Goal: Complete application form

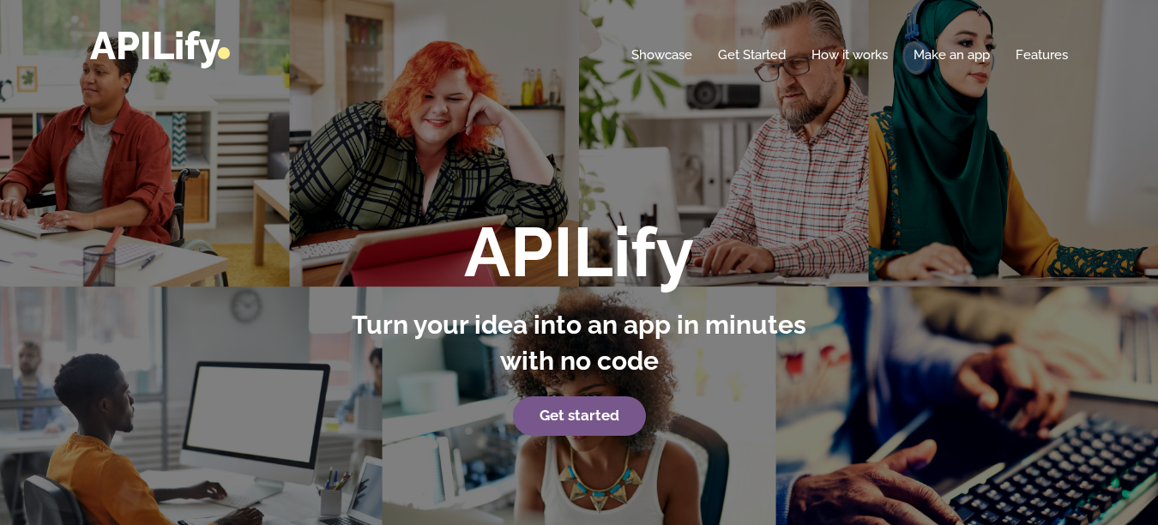
click at [574, 449] on div "APILify Turn your idea into an app in minutes with no code Get started" at bounding box center [579, 304] width 1158 height 608
click at [587, 427] on link "Get started" at bounding box center [579, 415] width 133 height 39
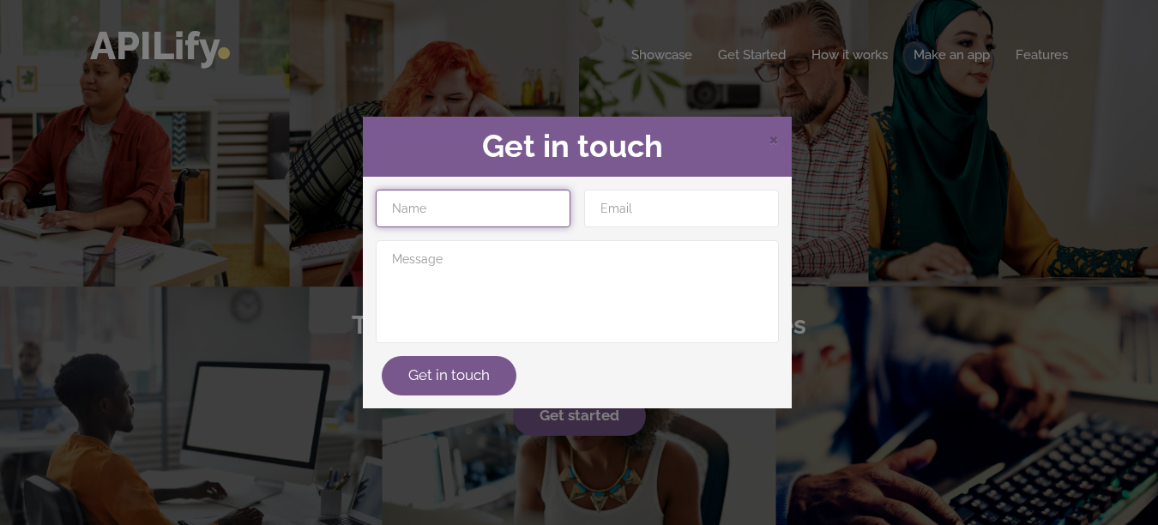
click at [480, 200] on input "text" at bounding box center [473, 209] width 195 height 38
click at [772, 133] on span "×" at bounding box center [774, 138] width 10 height 26
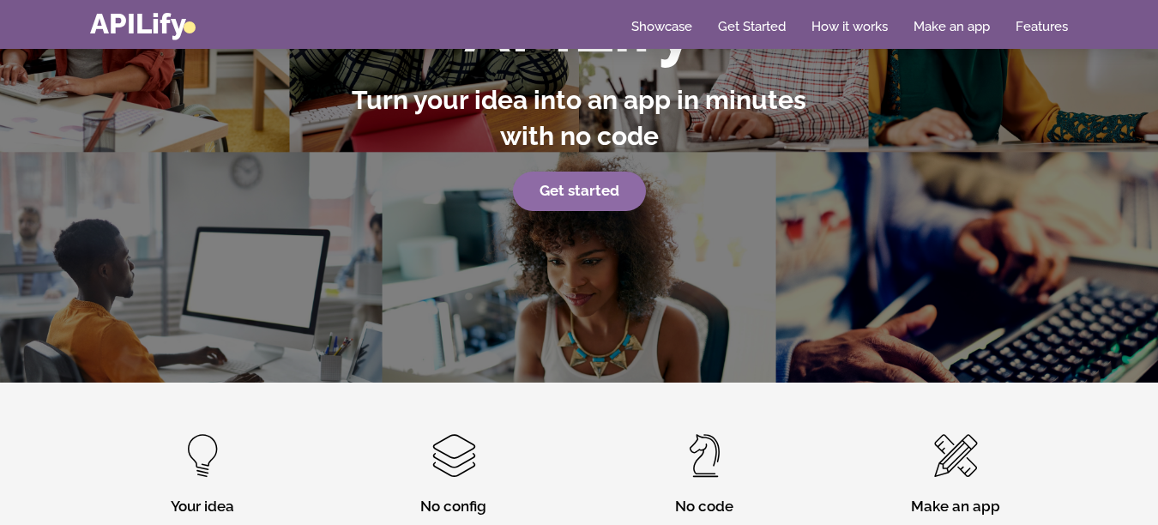
scroll to position [223, 0]
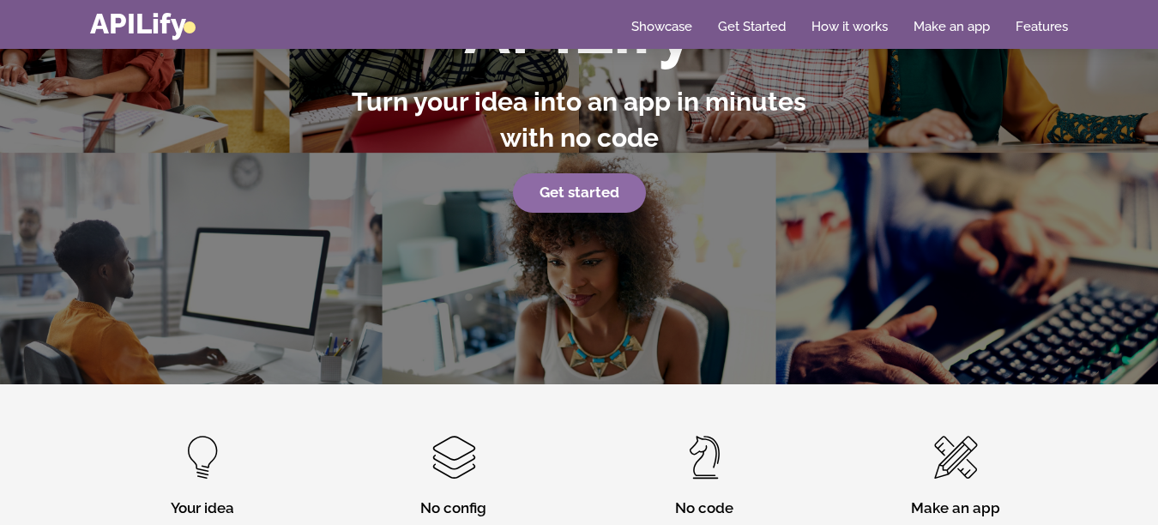
click at [574, 200] on link "Get started" at bounding box center [579, 192] width 133 height 39
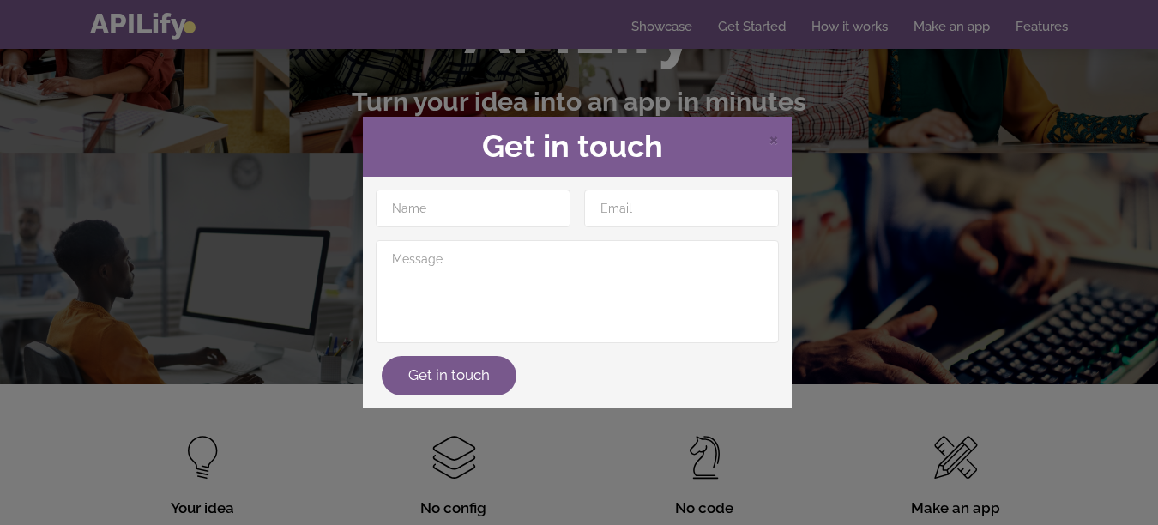
click at [574, 200] on div at bounding box center [473, 209] width 209 height 38
click at [474, 204] on input "text" at bounding box center [473, 209] width 195 height 38
type input "[PERSON_NAME]"
click at [650, 210] on input "email" at bounding box center [681, 209] width 195 height 38
type input "[EMAIL_ADDRESS][DOMAIN_NAME]"
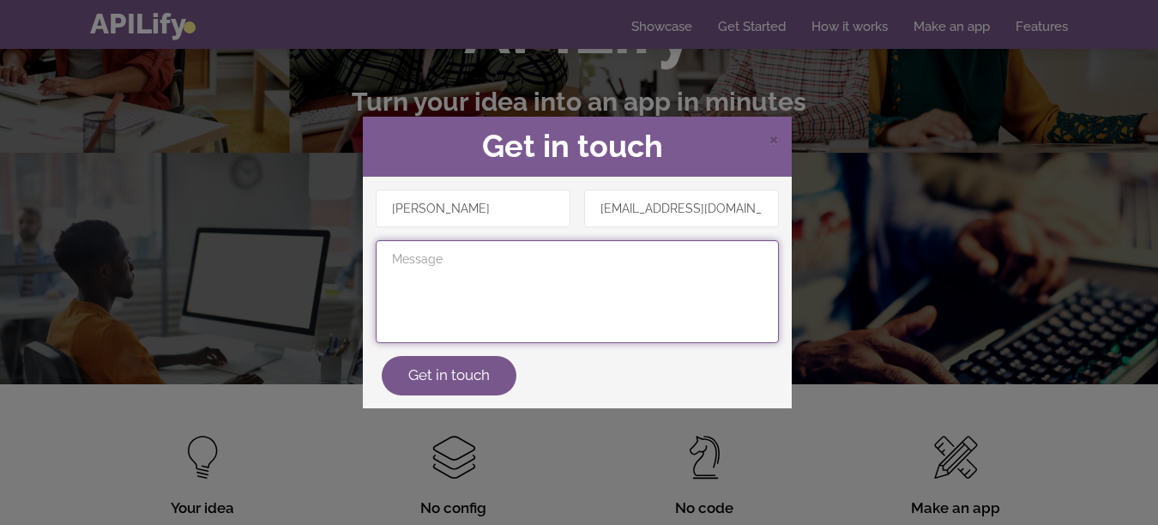
click at [537, 263] on textarea at bounding box center [577, 291] width 403 height 103
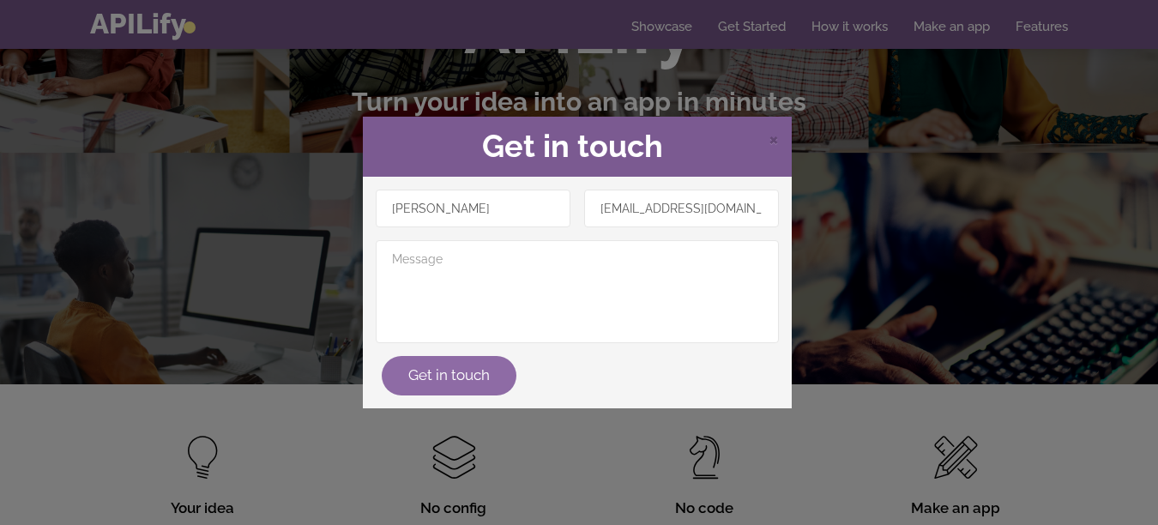
click at [472, 366] on button "Get in touch" at bounding box center [449, 375] width 135 height 39
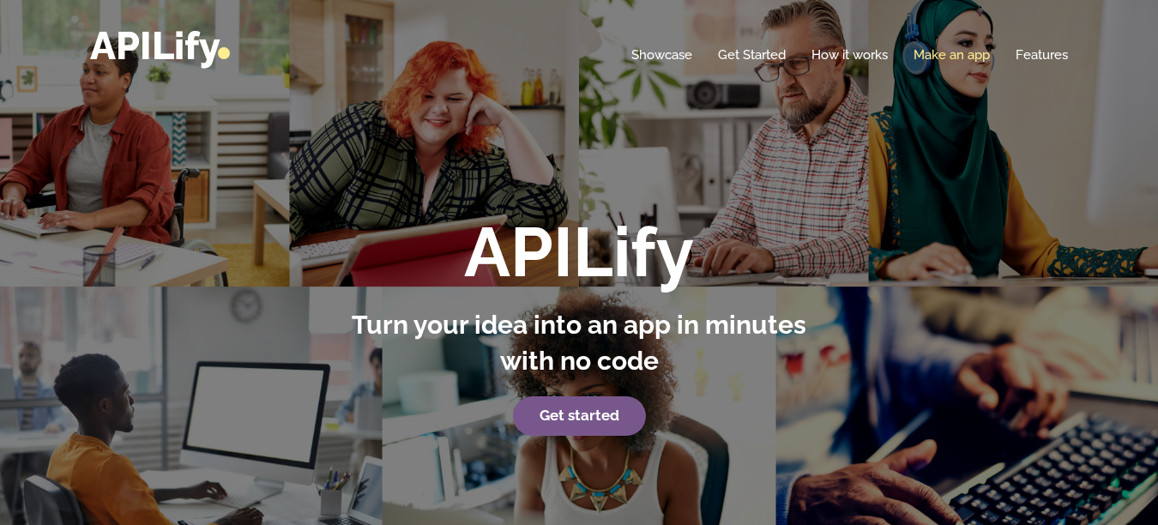
click at [959, 46] on link "Make an app" at bounding box center [952, 54] width 76 height 17
click at [940, 54] on link "Make an app" at bounding box center [952, 54] width 76 height 17
click at [941, 62] on link "Make an app" at bounding box center [952, 54] width 76 height 17
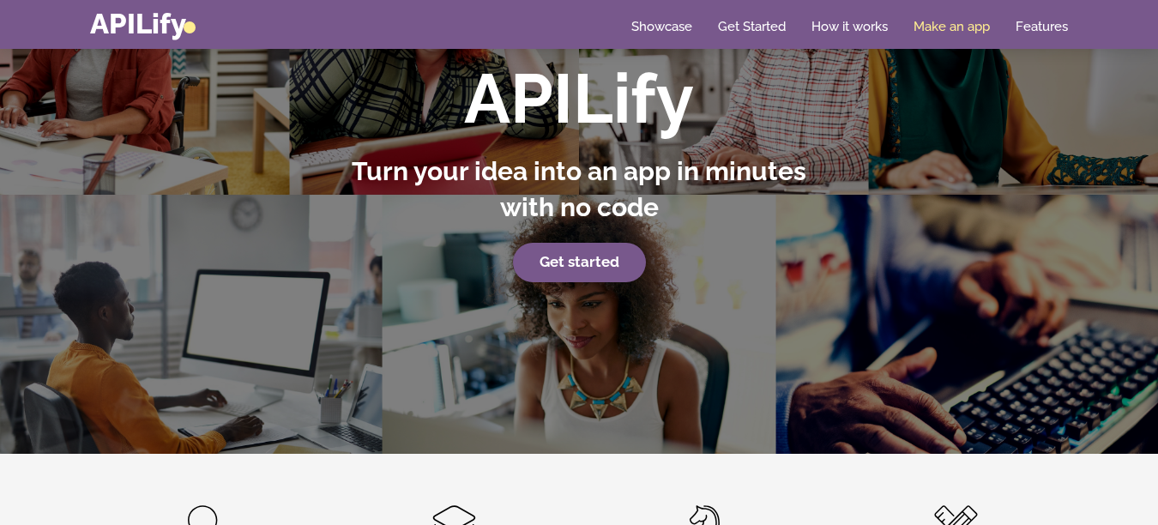
scroll to position [154, 0]
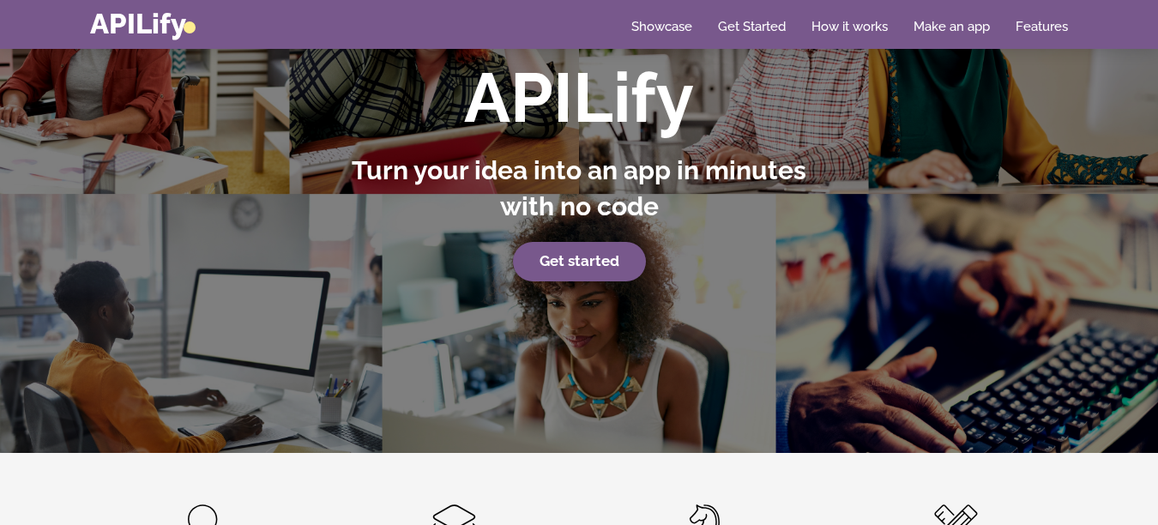
click at [947, 15] on div "Home Showcase Get Started How it works Make an app Features" at bounding box center [579, 24] width 978 height 30
click at [943, 29] on link "Make an app" at bounding box center [952, 26] width 76 height 17
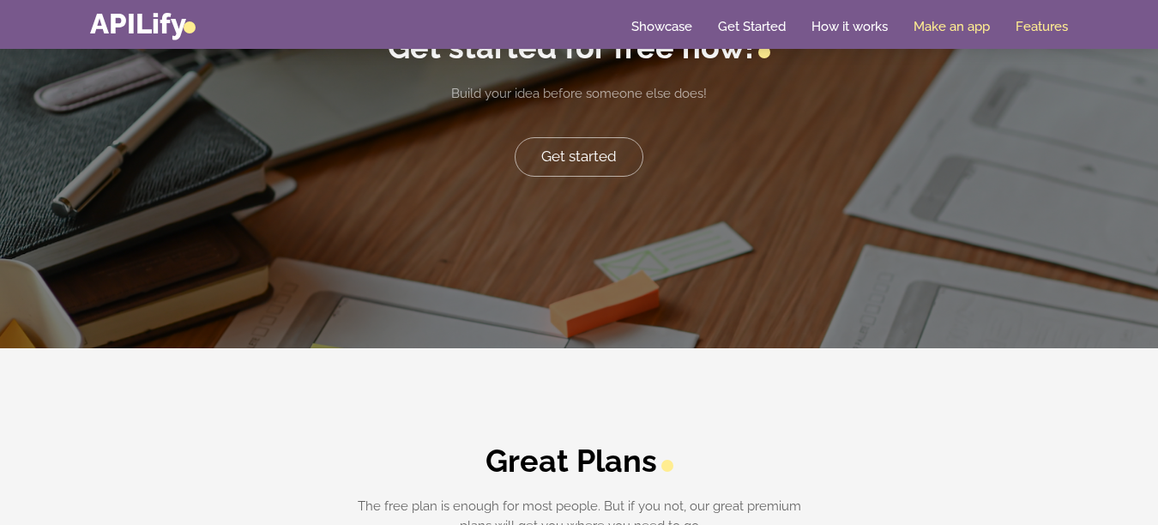
scroll to position [3586, 0]
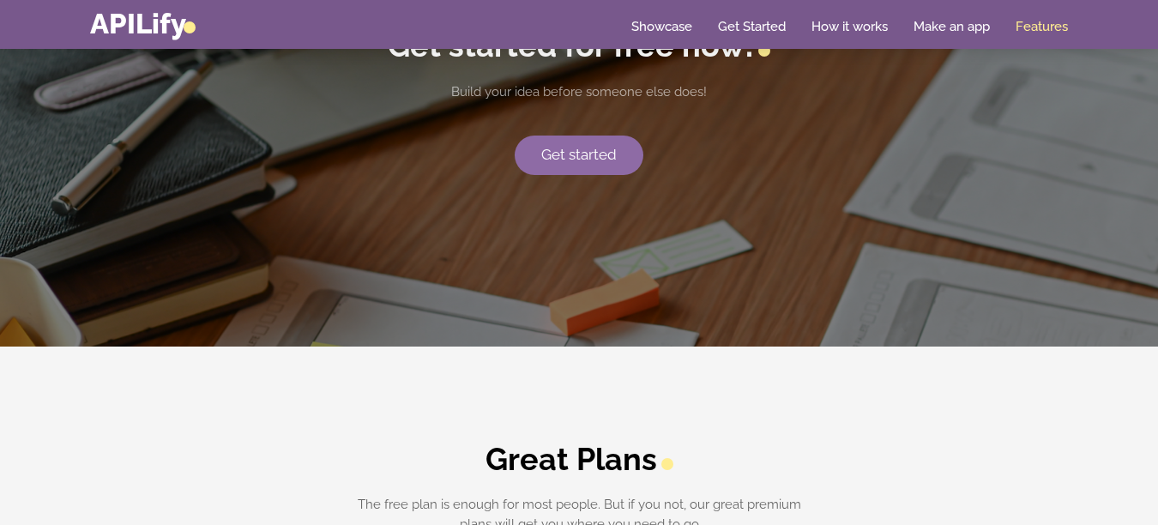
click at [588, 163] on link "Get started" at bounding box center [579, 155] width 129 height 39
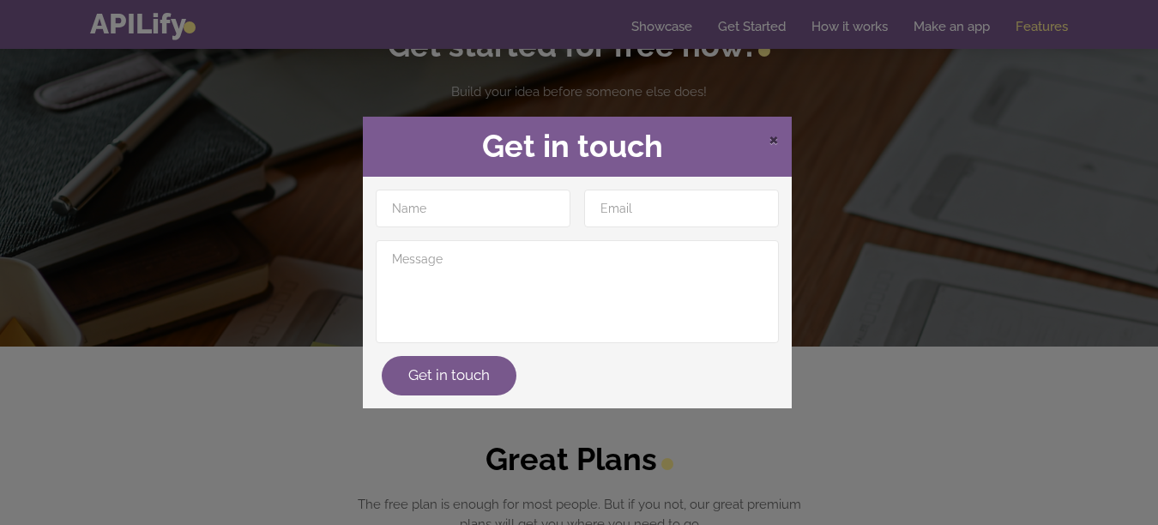
click at [778, 143] on span "×" at bounding box center [774, 138] width 10 height 26
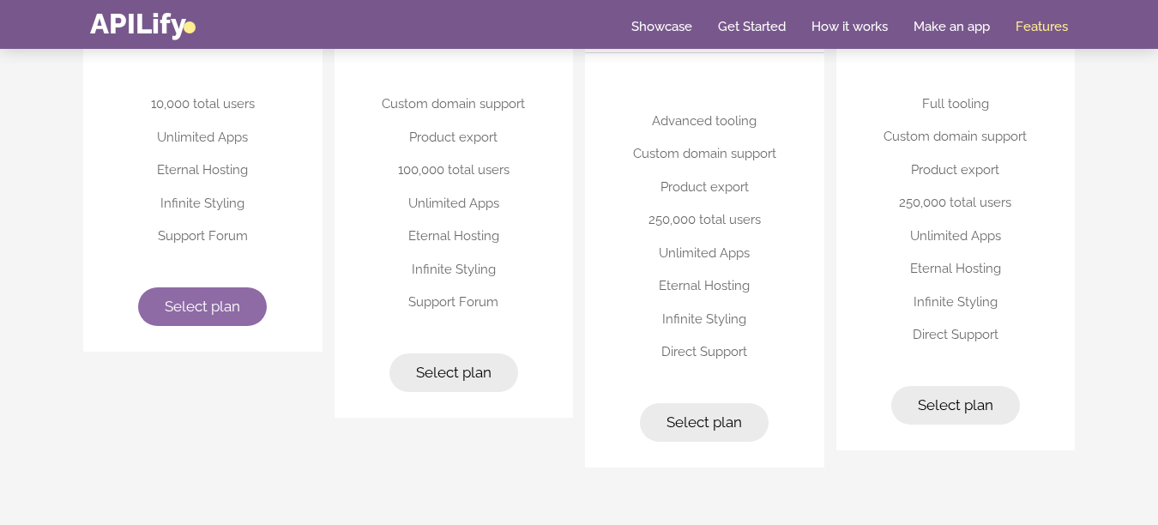
scroll to position [4374, 0]
click at [178, 285] on div "10,000 total users Unlimited Apps Eternal Hosting Infinite Styling Support Foru…" at bounding box center [202, 191] width 239 height 316
click at [189, 297] on span "Select plan" at bounding box center [203, 303] width 76 height 17
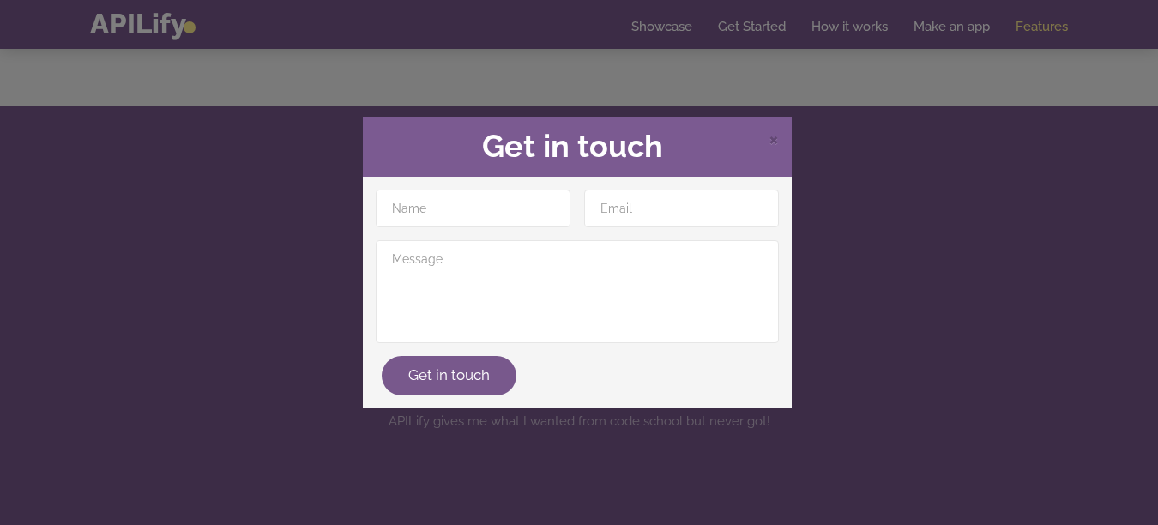
scroll to position [4837, 0]
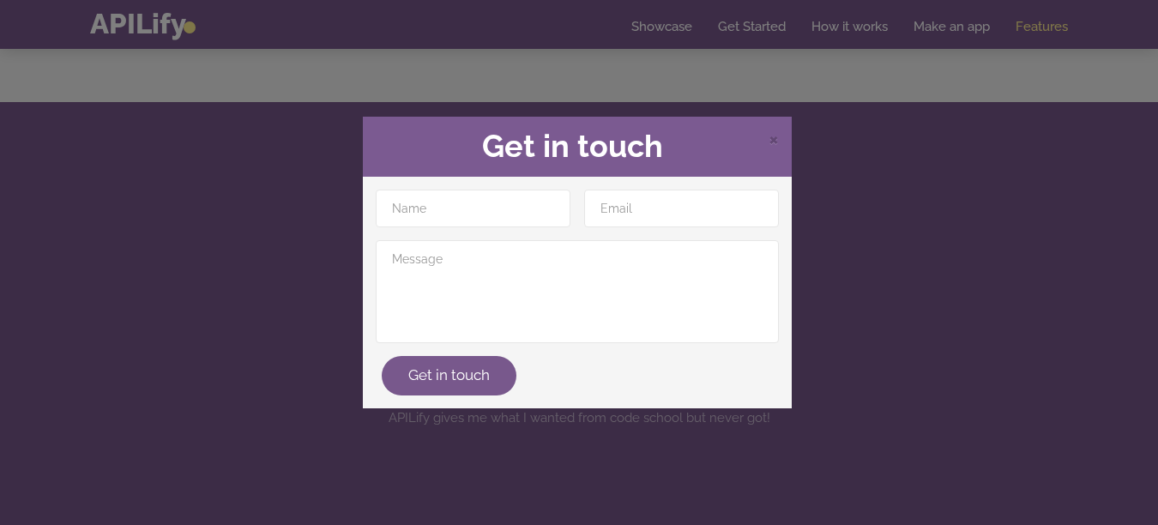
click at [785, 141] on div "× Get in touch" at bounding box center [577, 147] width 429 height 60
click at [778, 140] on span "×" at bounding box center [774, 138] width 10 height 26
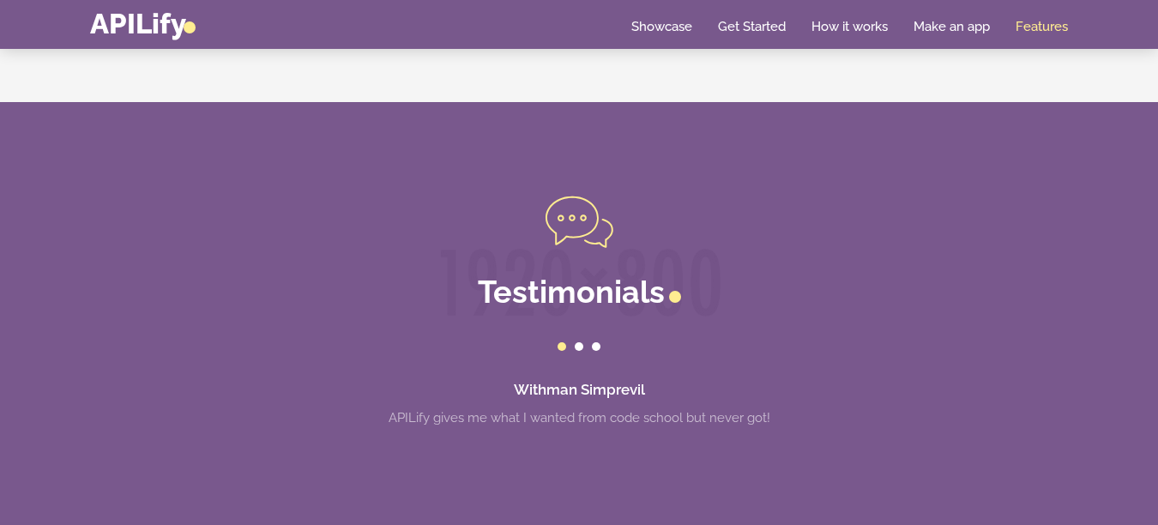
scroll to position [4416, 0]
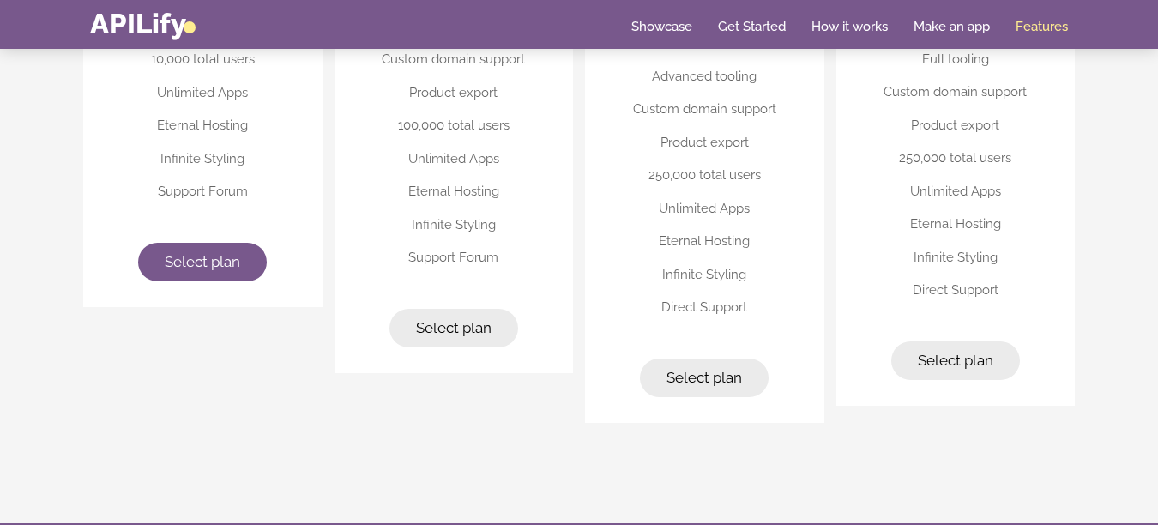
click at [1032, 36] on div "Home Showcase Get Started How it works Make an app Features" at bounding box center [579, 24] width 978 height 30
click at [947, 18] on link "Make an app" at bounding box center [952, 26] width 76 height 17
click at [943, 20] on link "Make an app" at bounding box center [952, 26] width 76 height 17
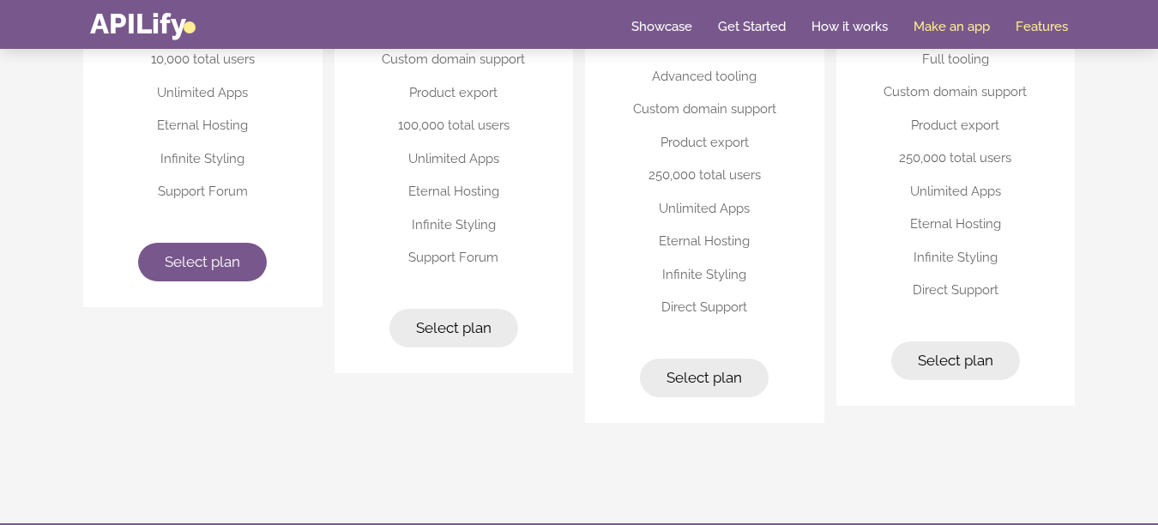
click at [943, 20] on link "Make an app" at bounding box center [952, 26] width 76 height 17
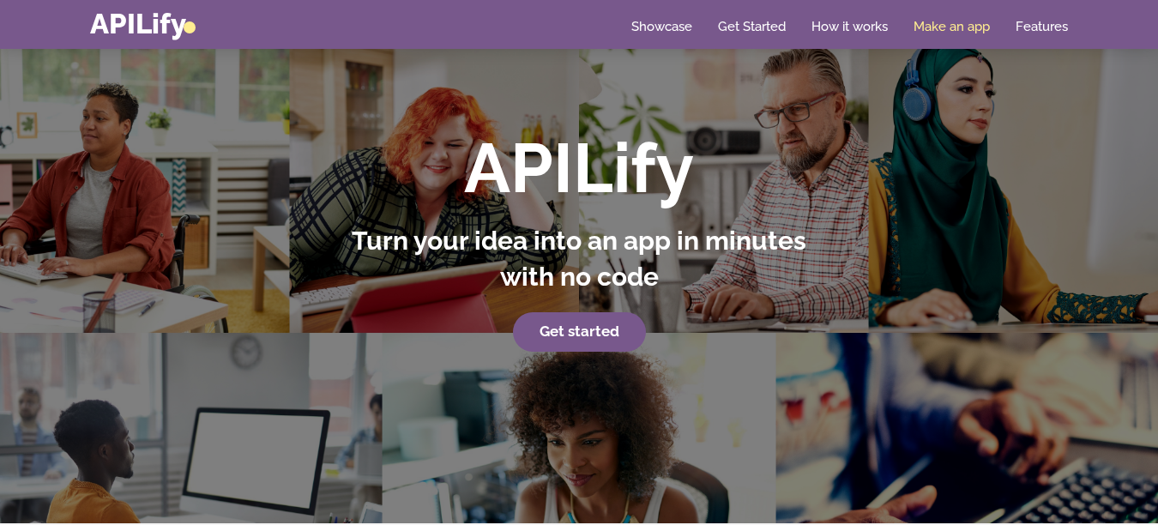
scroll to position [0, 0]
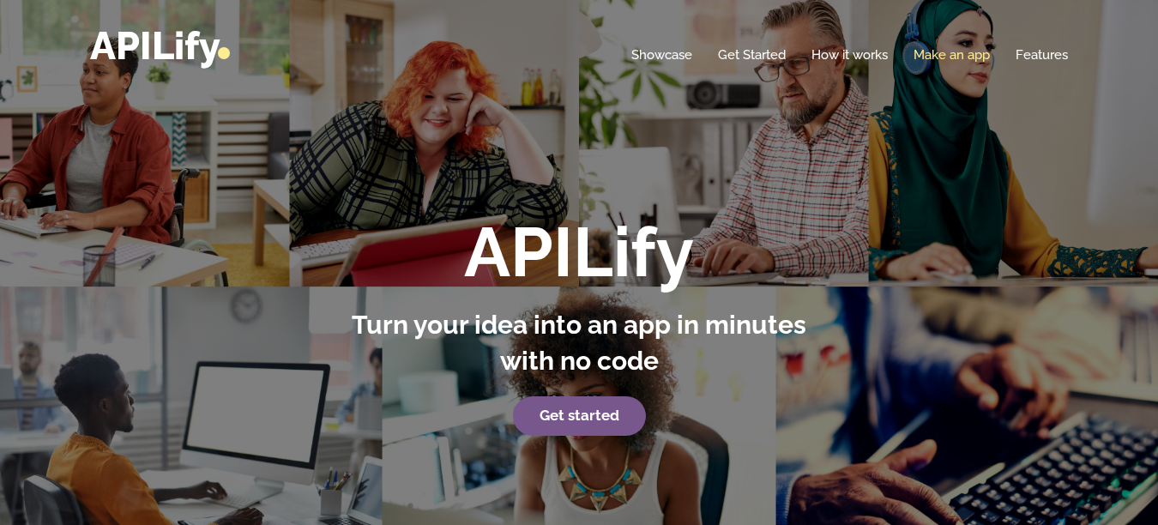
click at [946, 54] on link "Make an app" at bounding box center [952, 54] width 76 height 17
